Goal: Communication & Community: Ask a question

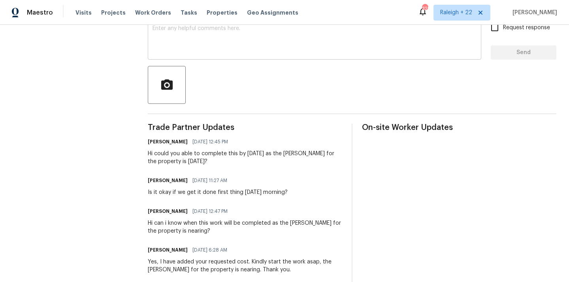
scroll to position [154, 0]
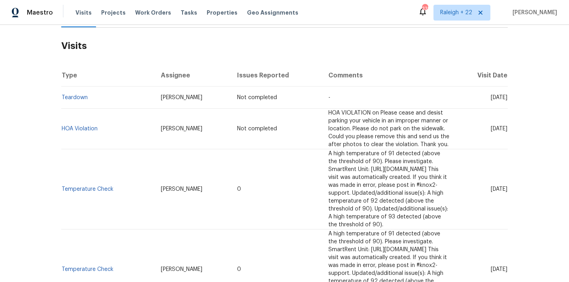
scroll to position [123, 0]
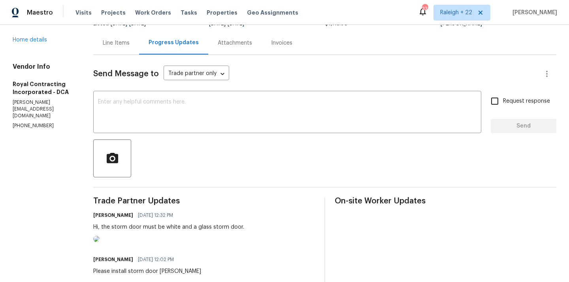
scroll to position [9, 0]
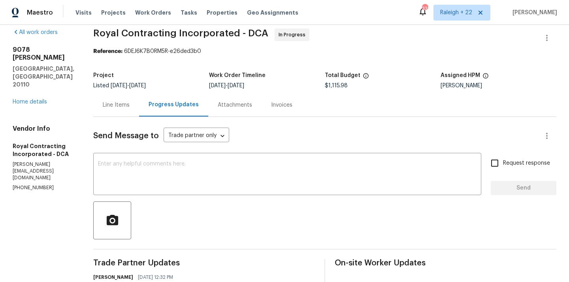
click at [121, 106] on div "Line Items" at bounding box center [116, 105] width 27 height 8
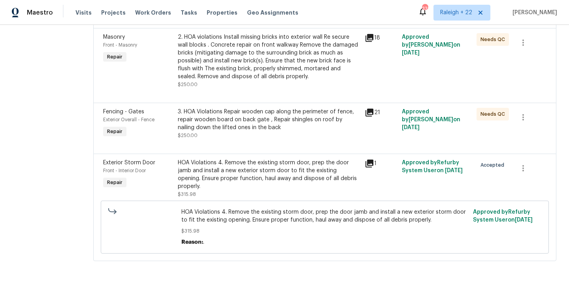
scroll to position [252, 0]
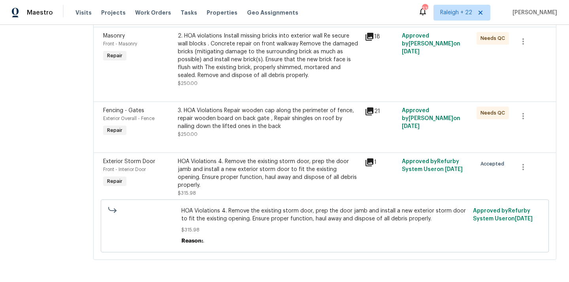
click at [270, 165] on div "HOA Violations 4. Remove the existing storm door, prep the door jamb and instal…" at bounding box center [269, 174] width 182 height 32
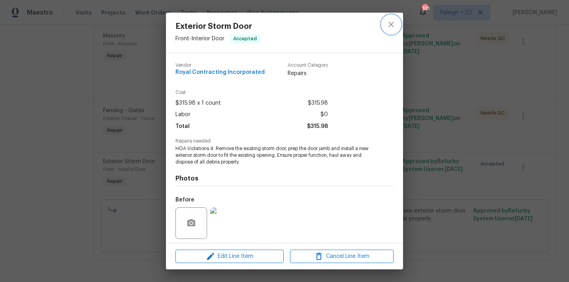
click at [392, 21] on icon "close" at bounding box center [390, 24] width 9 height 9
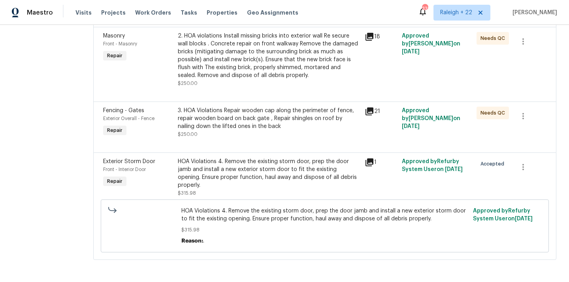
scroll to position [0, 0]
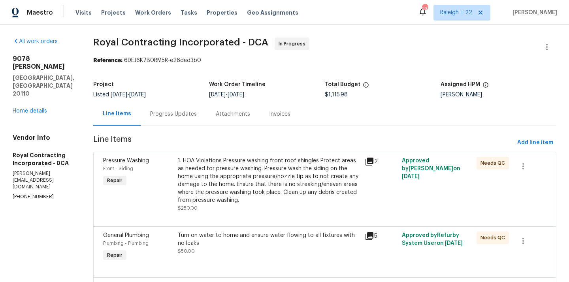
click at [196, 118] on div "Progress Updates" at bounding box center [174, 113] width 66 height 23
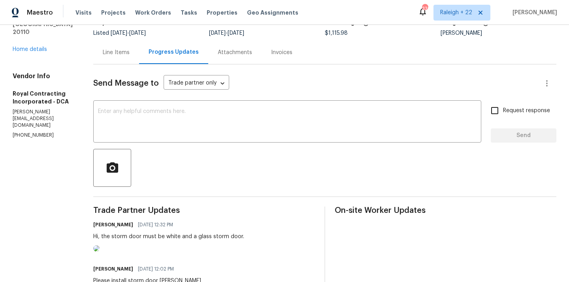
scroll to position [46, 0]
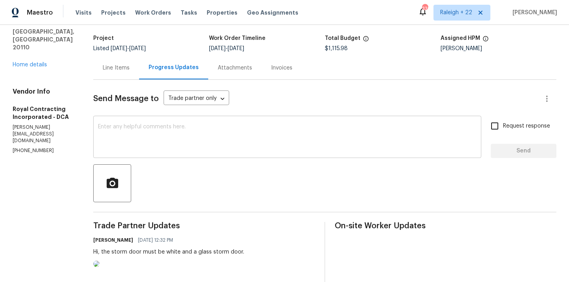
click at [188, 145] on textarea at bounding box center [287, 138] width 378 height 28
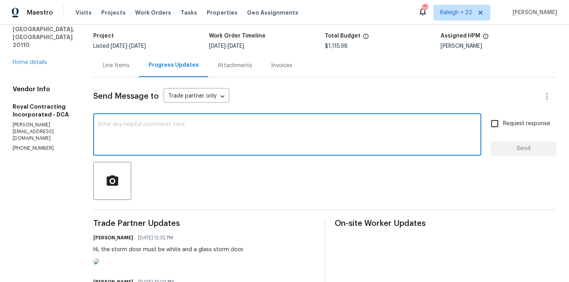
scroll to position [9, 0]
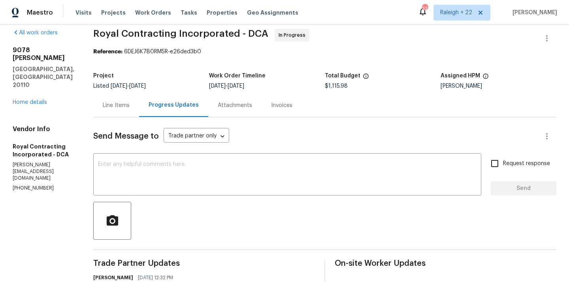
click at [129, 107] on div "Line Items" at bounding box center [116, 105] width 27 height 8
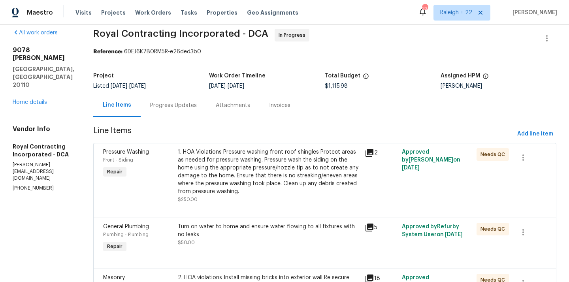
click at [185, 101] on div "Progress Updates" at bounding box center [174, 105] width 66 height 23
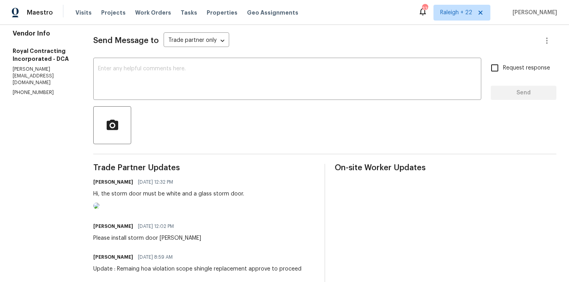
scroll to position [104, 0]
click at [157, 70] on textarea at bounding box center [287, 80] width 378 height 28
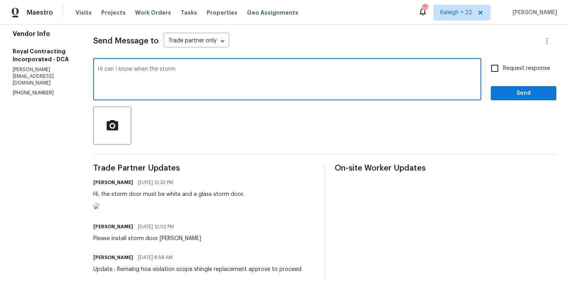
click at [208, 73] on textarea "Hi can I know when the storm" at bounding box center [287, 80] width 378 height 28
click at [327, 70] on textarea "Hi can I know when the storm door will be replaced? The COE for the property is" at bounding box center [287, 80] width 378 height 28
type textarea "Hi can I know when the storm door will be replaced? The COE for the property is…"
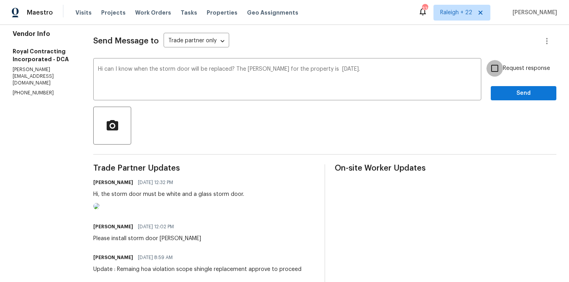
click at [495, 71] on input "Request response" at bounding box center [494, 68] width 17 height 17
checkbox input "true"
click at [503, 97] on span "Send" at bounding box center [523, 93] width 53 height 10
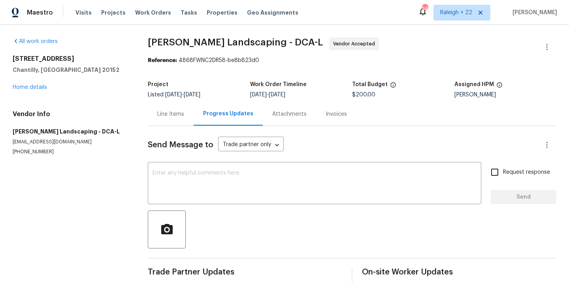
click at [175, 114] on div "Line Items" at bounding box center [170, 114] width 27 height 8
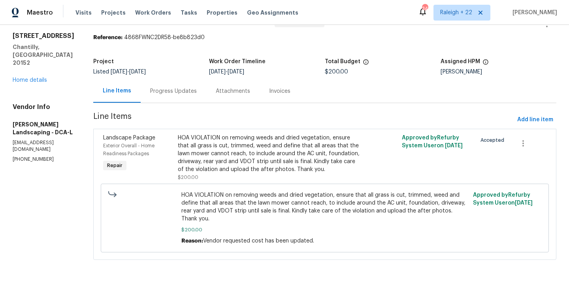
scroll to position [31, 0]
click at [195, 87] on div "Progress Updates" at bounding box center [173, 91] width 47 height 8
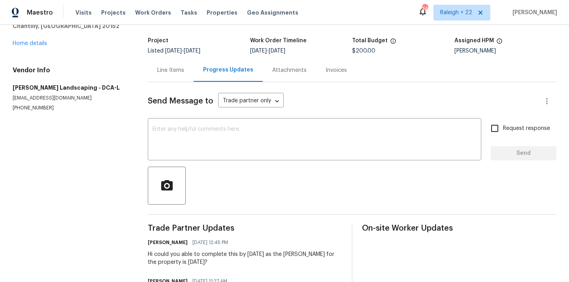
scroll to position [42, 0]
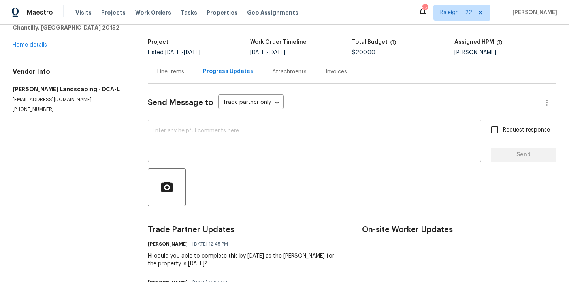
click at [233, 137] on textarea at bounding box center [314, 142] width 324 height 28
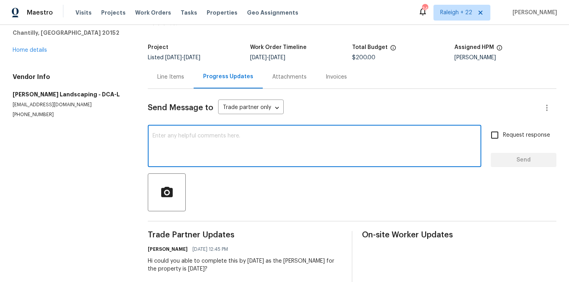
scroll to position [0, 0]
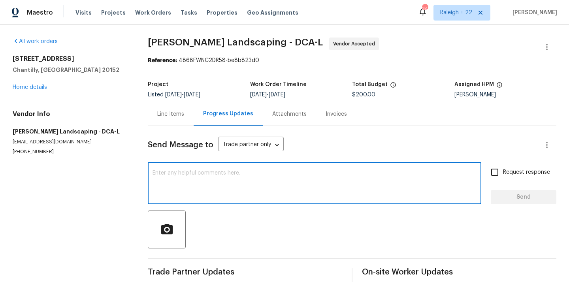
click at [210, 188] on textarea at bounding box center [314, 184] width 324 height 28
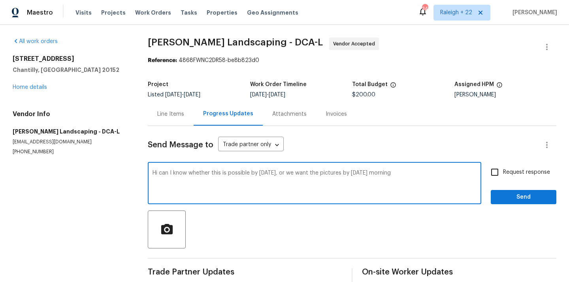
click at [400, 173] on textarea "Hi can I know whether this is possible by today, or we want the pictures by Sat…" at bounding box center [314, 184] width 324 height 28
type textarea "Hi, can I know whether this is possible by today, or we want the pictures by Sa…"
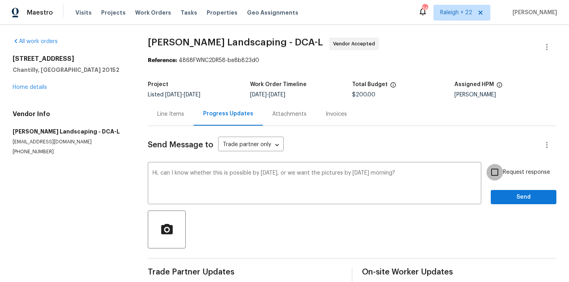
click at [496, 174] on input "Request response" at bounding box center [494, 172] width 17 height 17
checkbox input "true"
click at [499, 201] on span "Send" at bounding box center [523, 197] width 53 height 10
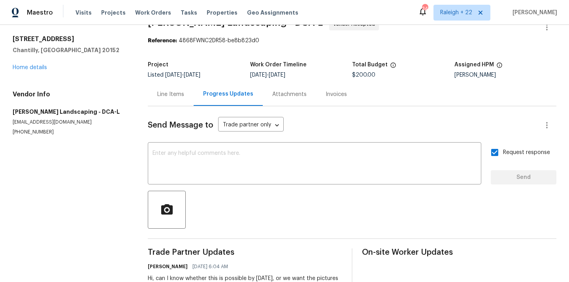
scroll to position [2, 0]
